Goal: Task Accomplishment & Management: Use online tool/utility

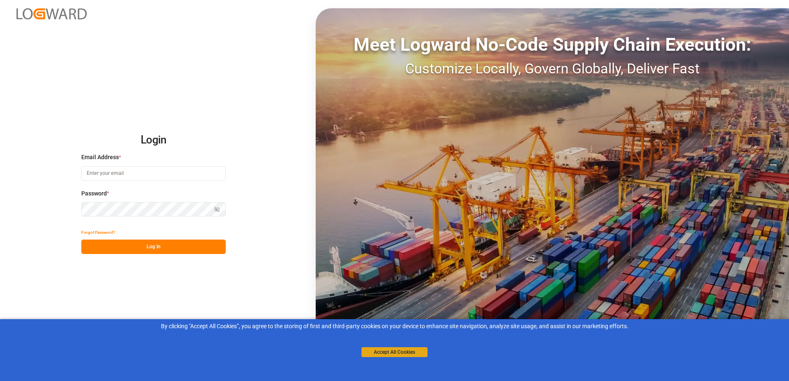
type input "[PERSON_NAME][EMAIL_ADDRESS][PERSON_NAME][DOMAIN_NAME]"
click at [414, 352] on button "Accept All Cookies" at bounding box center [394, 352] width 66 height 10
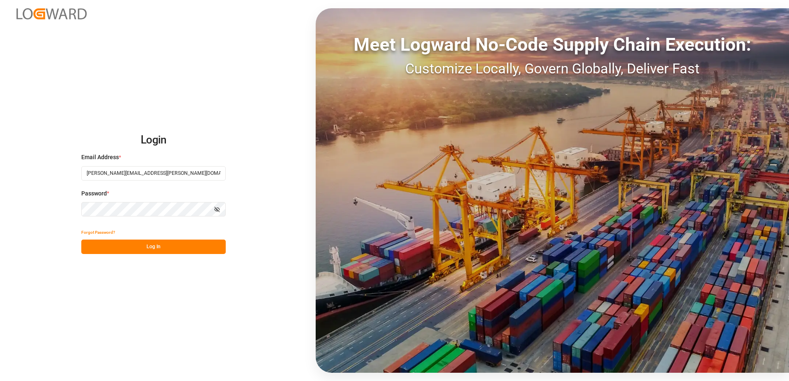
click at [158, 248] on button "Log In" at bounding box center [153, 247] width 144 height 14
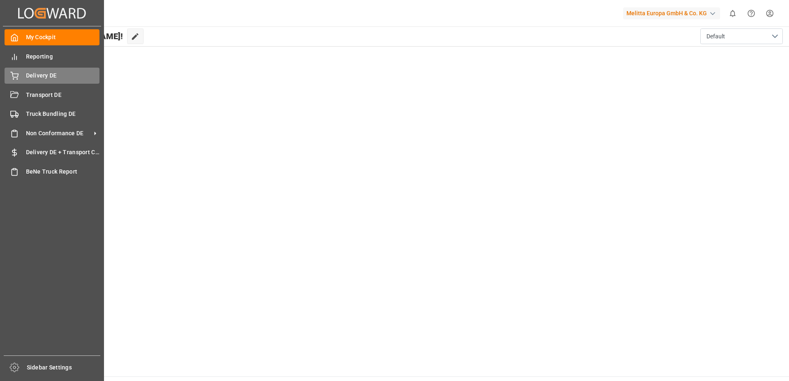
click at [13, 71] on div "Delivery DE Delivery DE" at bounding box center [52, 76] width 95 height 16
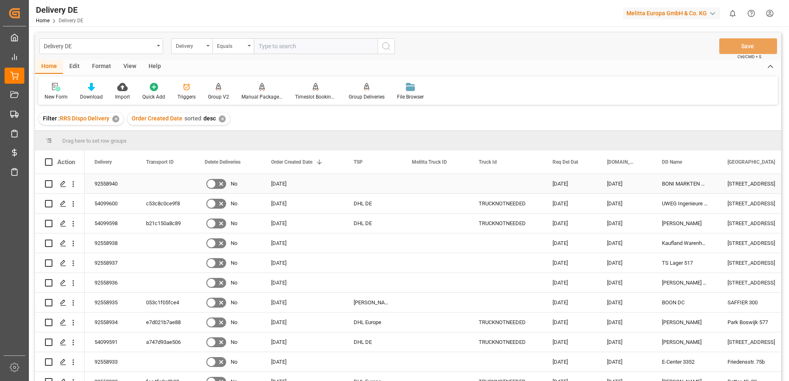
click at [49, 181] on input "Press Space to toggle row selection (unchecked)" at bounding box center [48, 183] width 7 height 7
checkbox input "true"
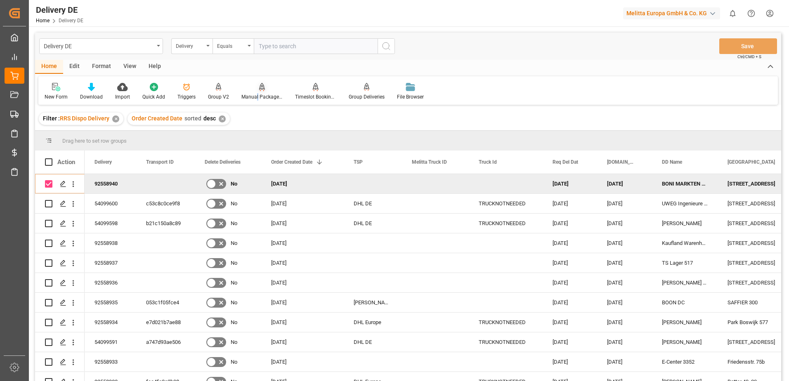
click at [255, 97] on div "Manual Package TypeDetermination" at bounding box center [261, 96] width 41 height 7
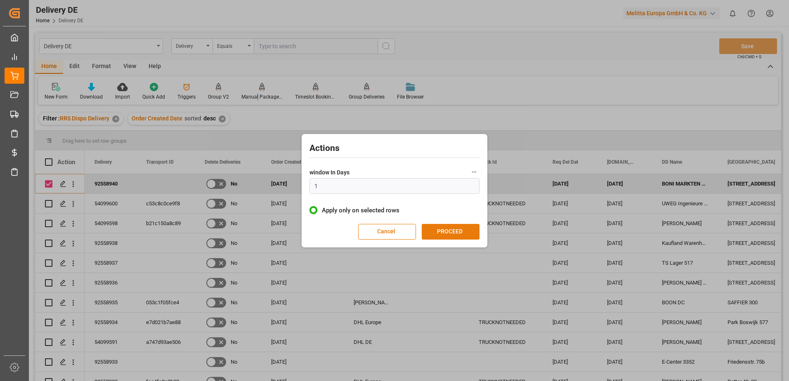
click at [454, 233] on button "PROCEED" at bounding box center [451, 232] width 58 height 16
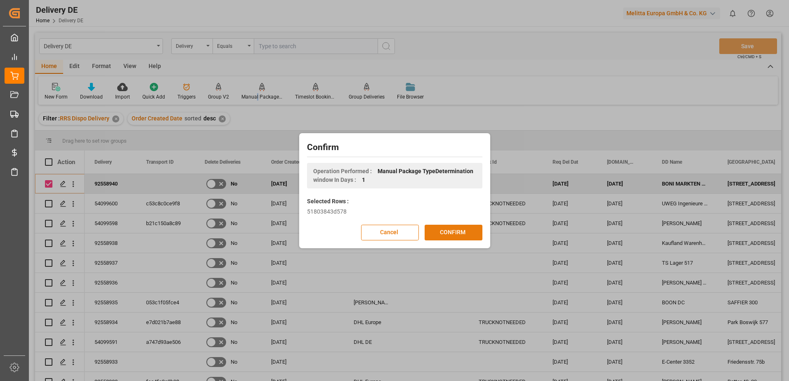
click at [452, 228] on button "CONFIRM" at bounding box center [453, 233] width 58 height 16
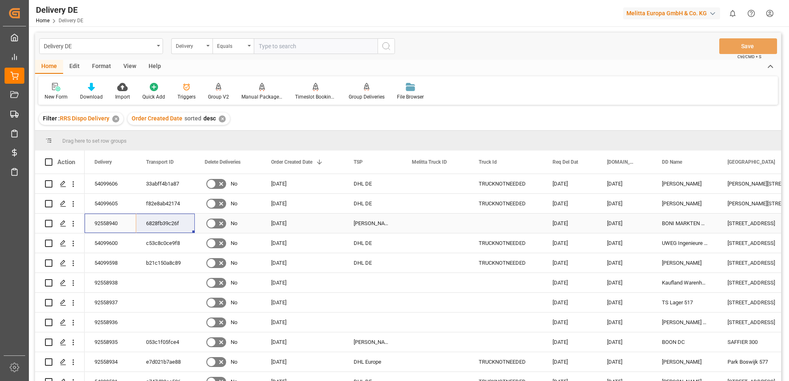
drag, startPoint x: 106, startPoint y: 225, endPoint x: 160, endPoint y: 225, distance: 53.6
